Goal: Navigation & Orientation: Find specific page/section

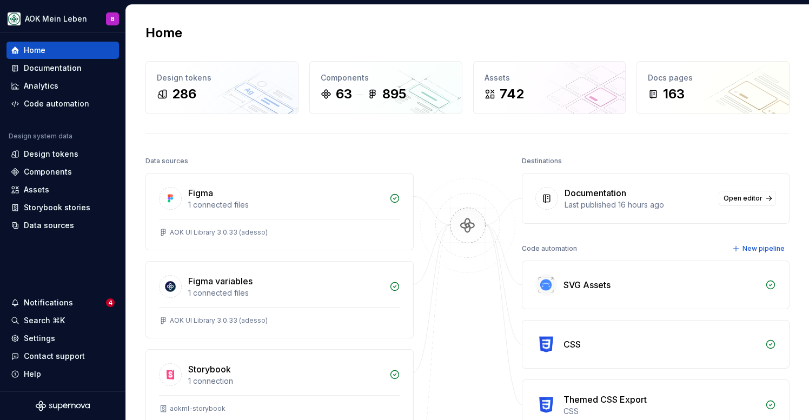
click at [269, 147] on div "Home Design tokens 286 Components 63 895 Assets 742 Docs pages 163 Data sources…" at bounding box center [467, 305] width 683 height 600
click at [49, 70] on div "Documentation" at bounding box center [53, 68] width 58 height 11
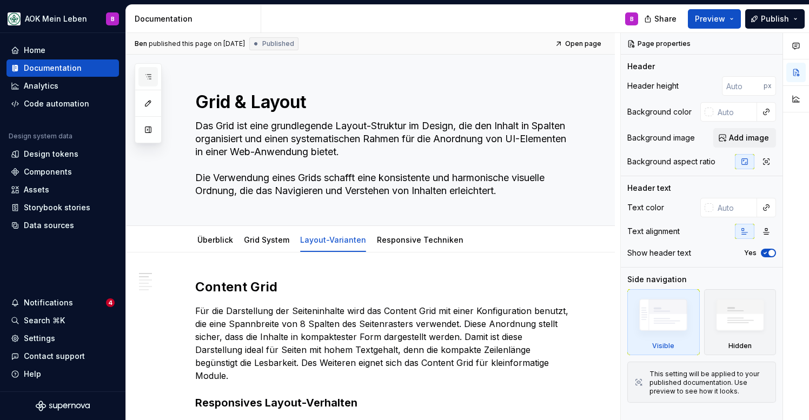
click at [146, 76] on icon "button" at bounding box center [148, 76] width 9 height 9
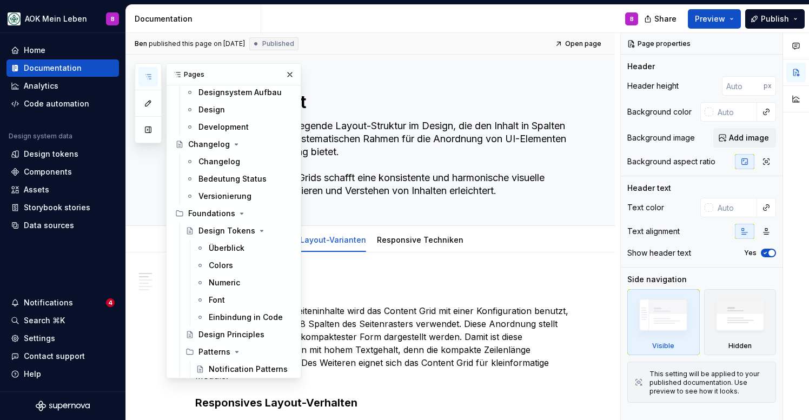
scroll to position [112, 0]
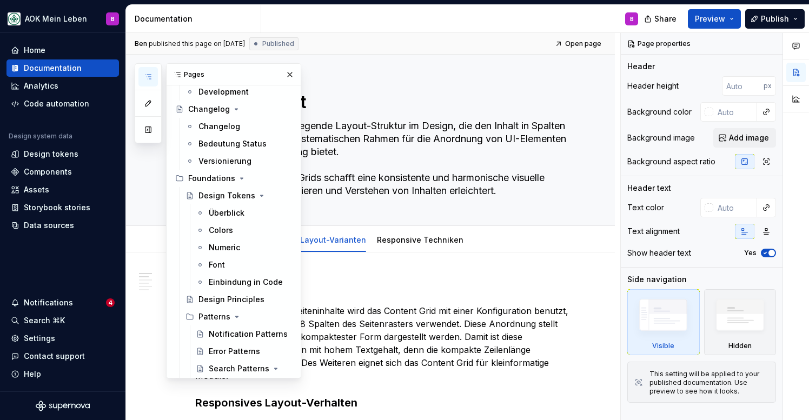
click at [143, 74] on button "button" at bounding box center [147, 76] width 19 height 19
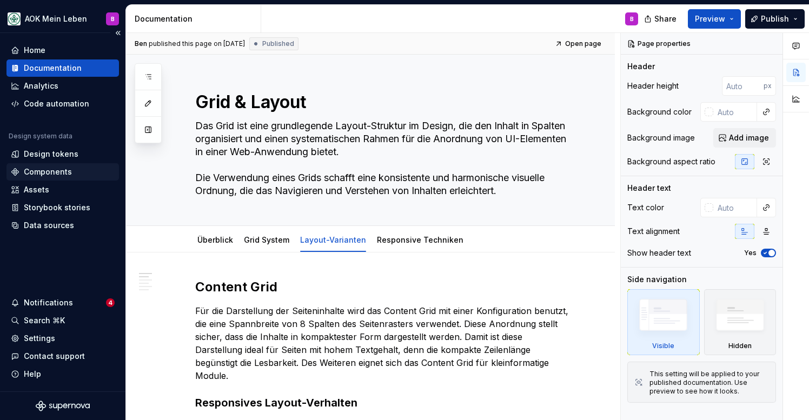
click at [55, 168] on div "Components" at bounding box center [48, 171] width 48 height 11
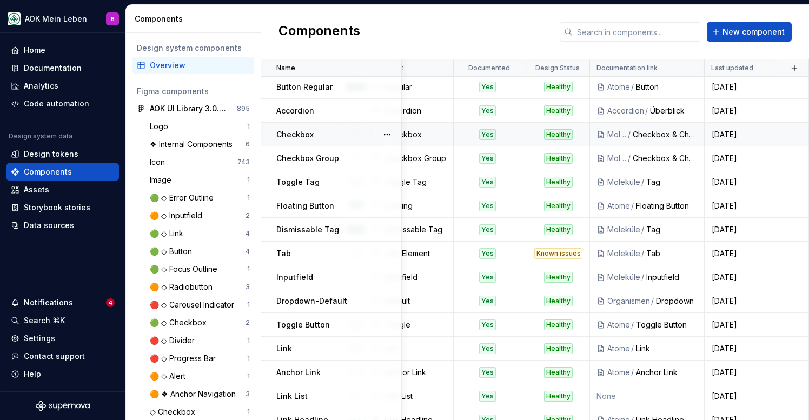
scroll to position [0, 171]
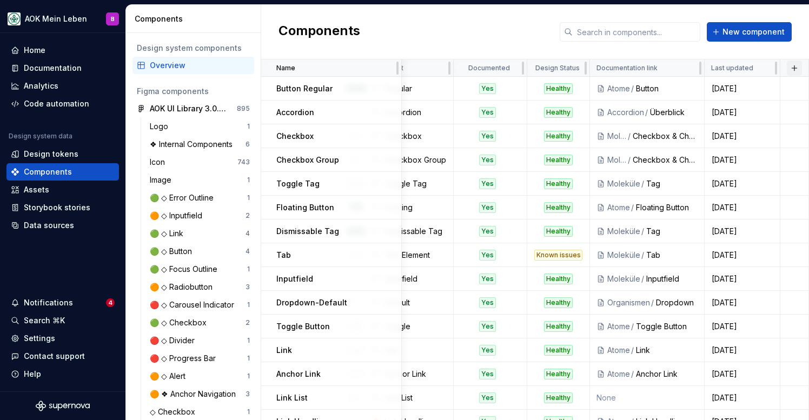
click at [798, 68] on button "button" at bounding box center [794, 68] width 15 height 15
click at [737, 93] on div "New custom property" at bounding box center [732, 89] width 81 height 11
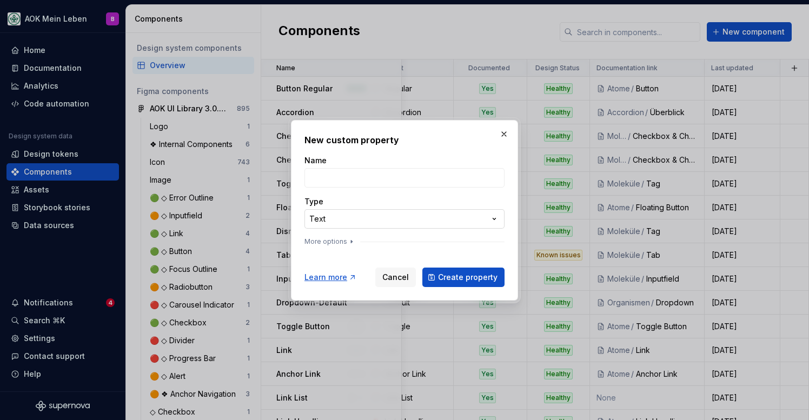
click at [359, 217] on div "**********" at bounding box center [404, 210] width 809 height 420
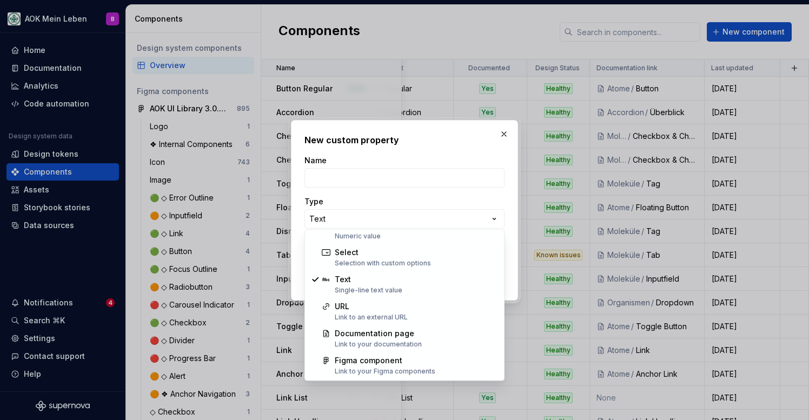
scroll to position [56, 0]
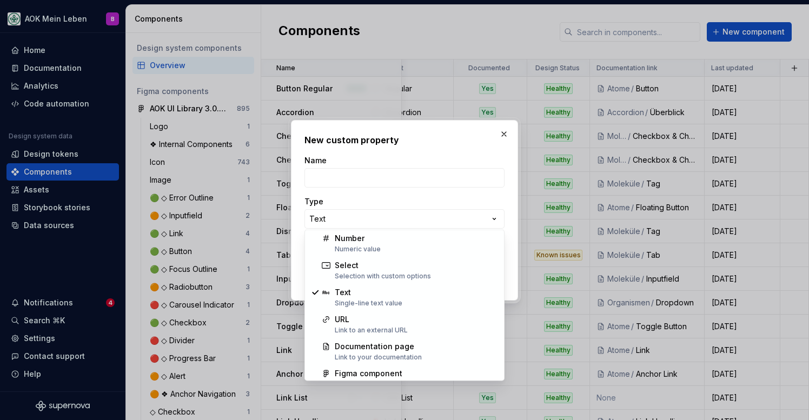
click at [383, 216] on div "**********" at bounding box center [404, 210] width 809 height 420
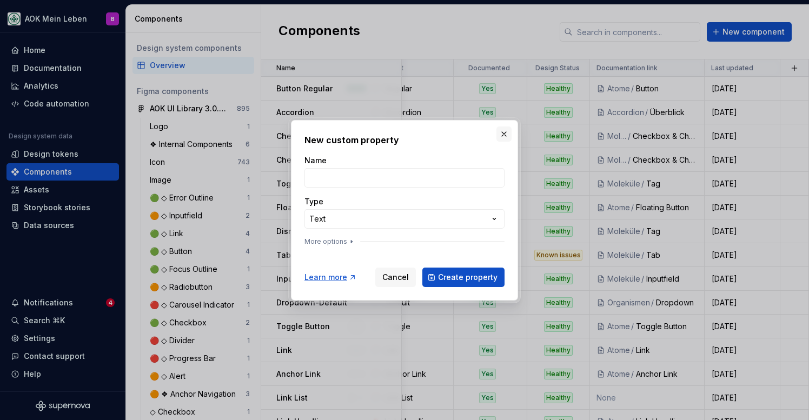
click at [504, 139] on button "button" at bounding box center [503, 133] width 15 height 15
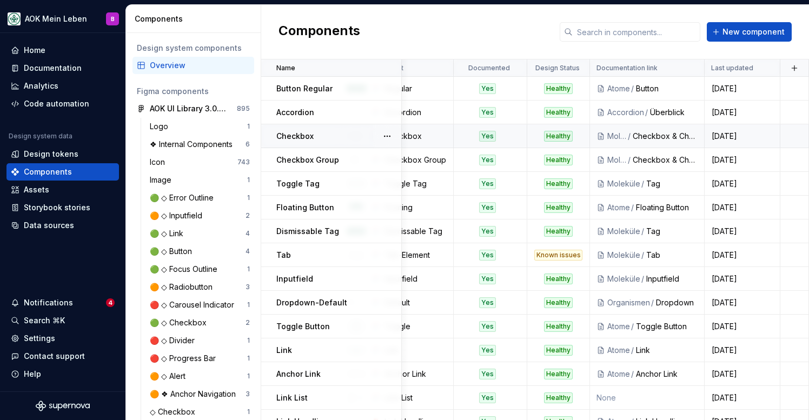
click at [503, 130] on td "Yes" at bounding box center [491, 136] width 74 height 24
click at [401, 277] on div at bounding box center [387, 278] width 28 height 23
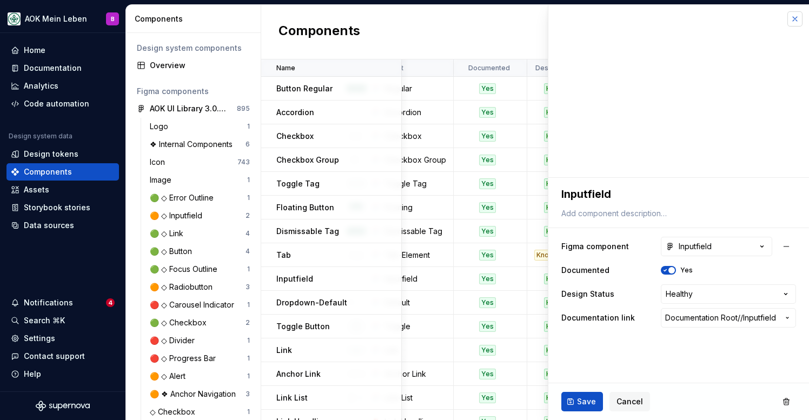
click at [797, 21] on button "button" at bounding box center [794, 18] width 15 height 15
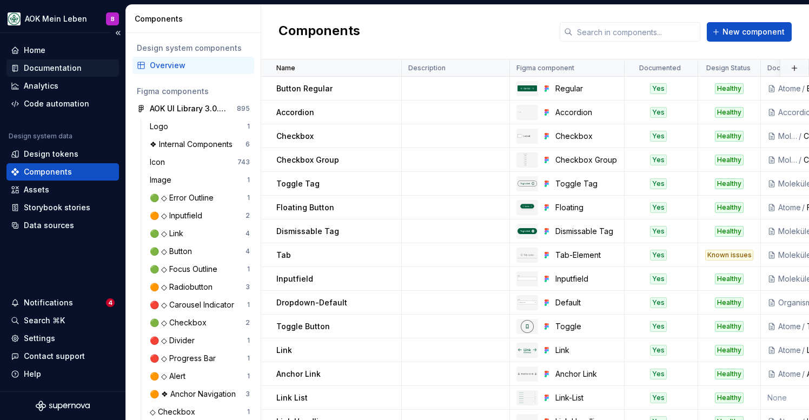
click at [49, 66] on div "Documentation" at bounding box center [53, 68] width 58 height 11
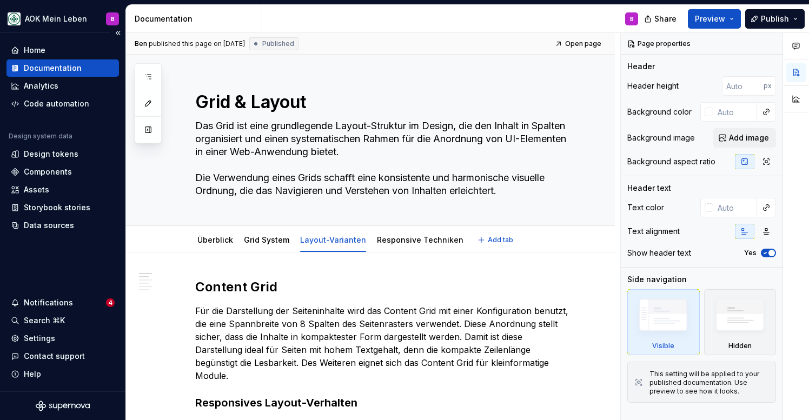
type textarea "*"
click at [46, 178] on div "Components" at bounding box center [62, 171] width 112 height 17
